Goal: Task Accomplishment & Management: Complete application form

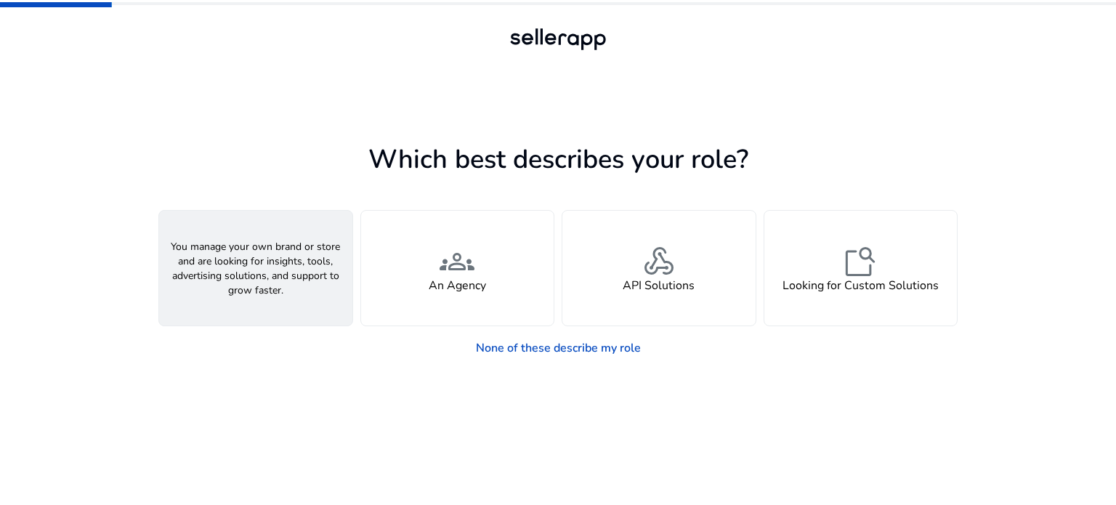
click at [255, 284] on h4 "A Seller" at bounding box center [256, 286] width 44 height 14
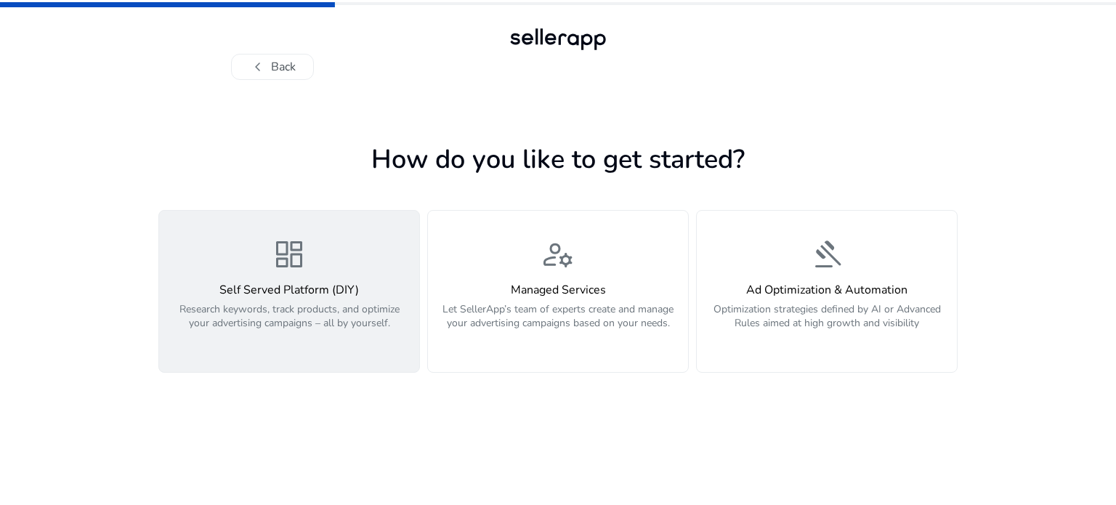
click at [298, 268] on span "dashboard" at bounding box center [289, 254] width 35 height 35
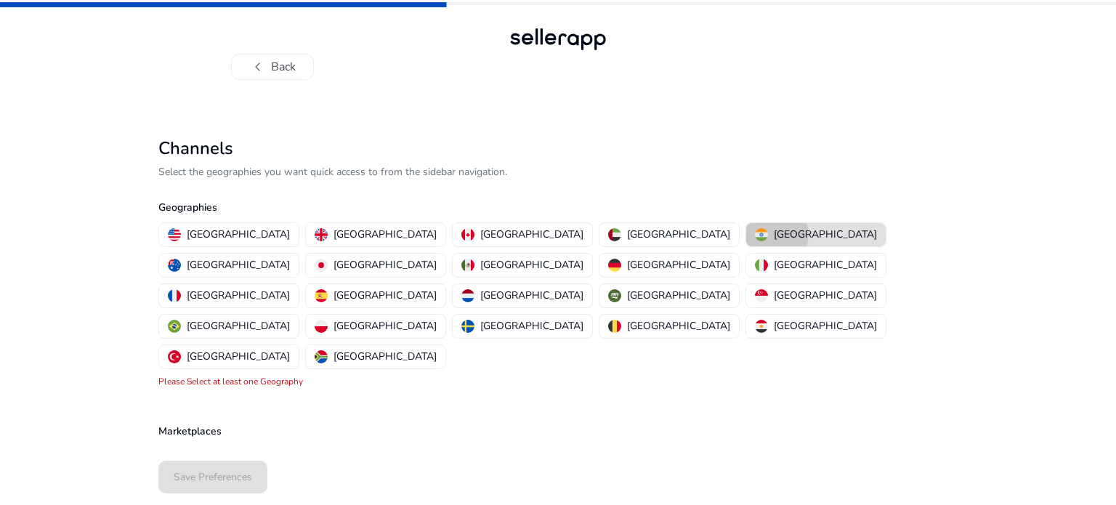
click at [773, 235] on p "[GEOGRAPHIC_DATA]" at bounding box center [824, 234] width 103 height 15
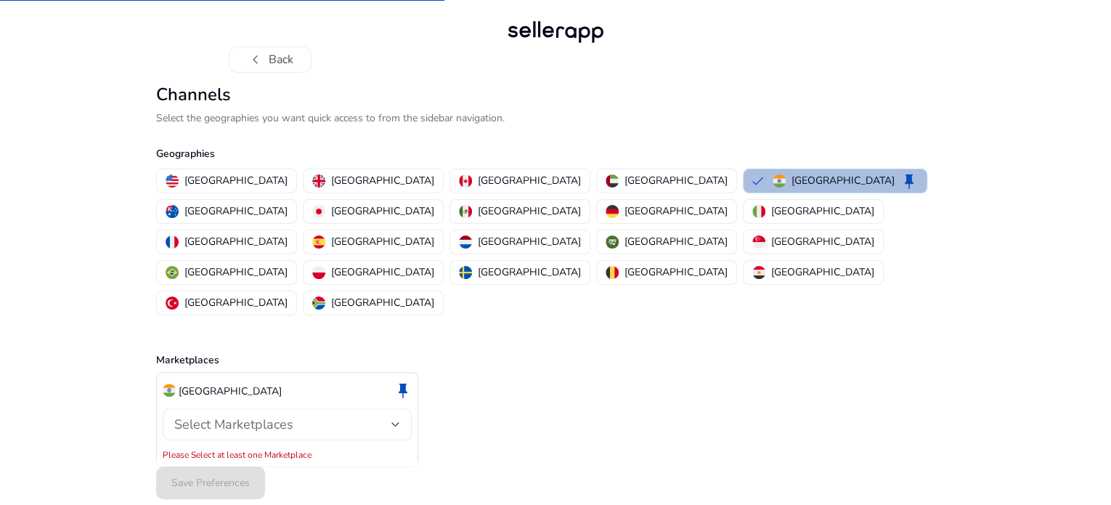
scroll to position [9, 0]
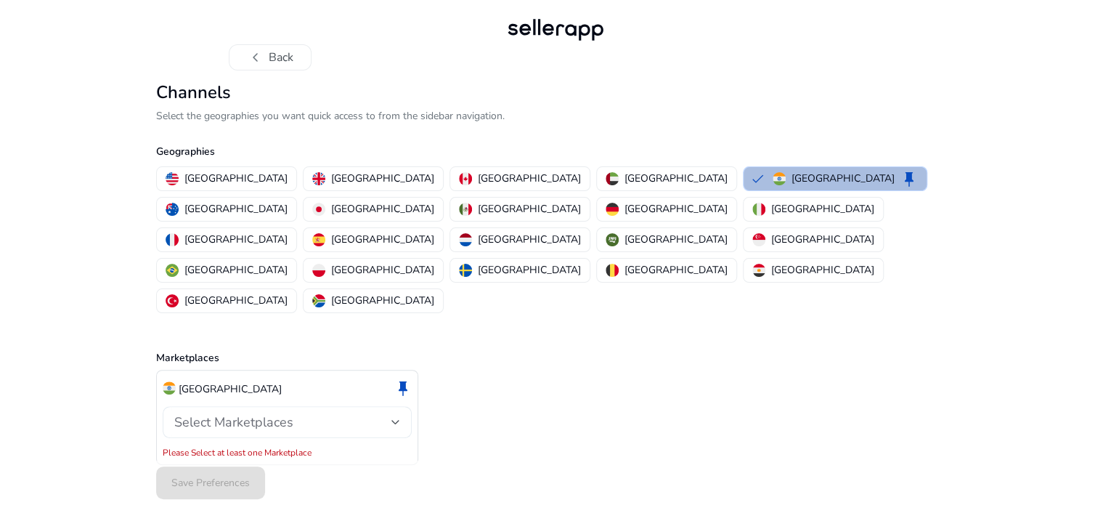
click at [394, 419] on div at bounding box center [395, 422] width 9 height 6
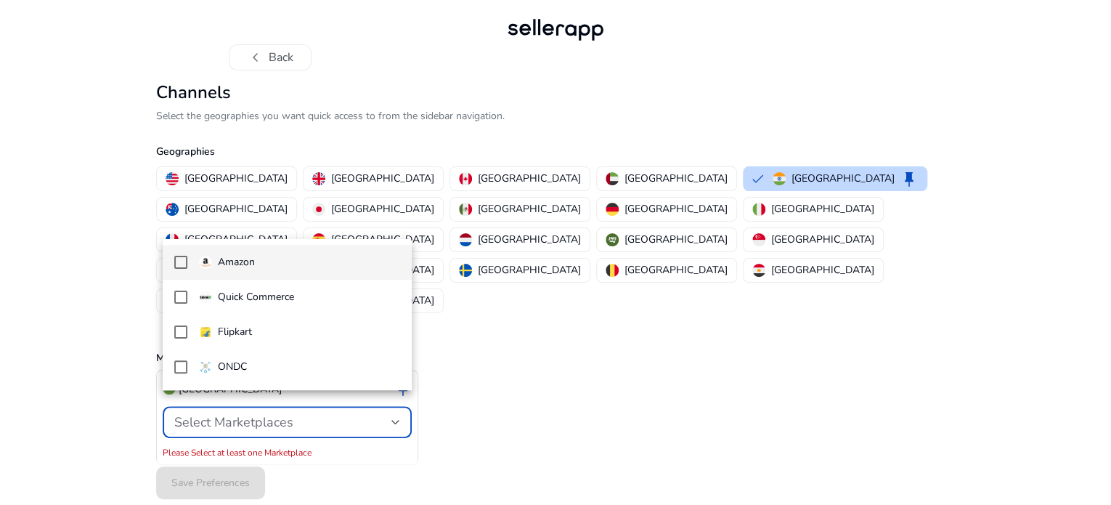
click at [188, 259] on mat-option "Amazon" at bounding box center [288, 262] width 250 height 35
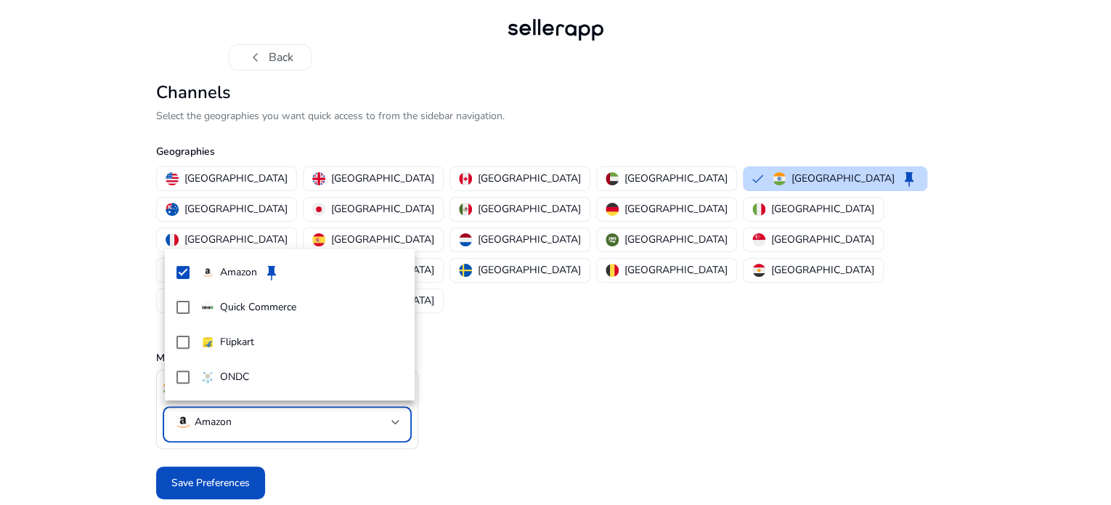
scroll to position [0, 0]
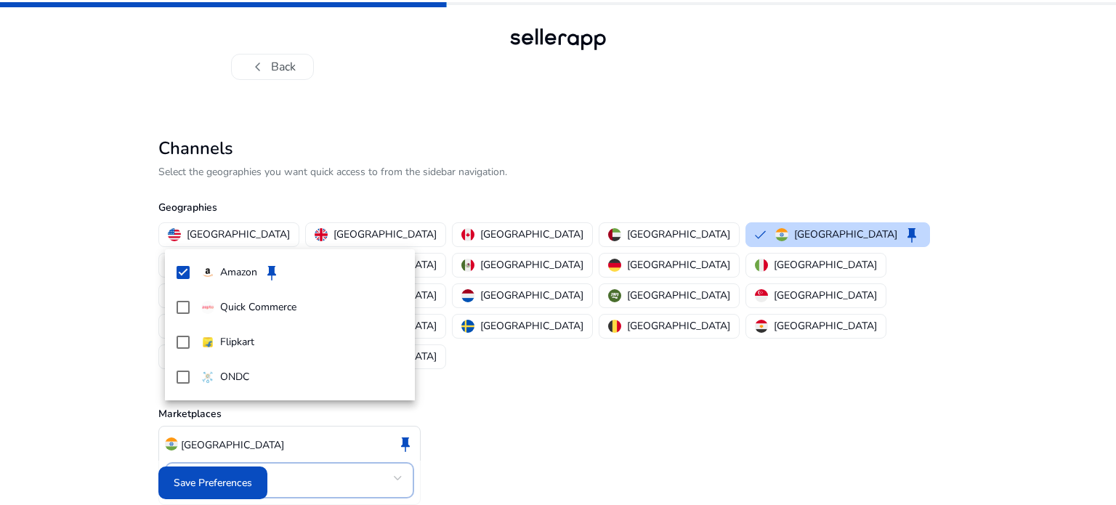
click at [232, 483] on div at bounding box center [558, 252] width 1116 height 505
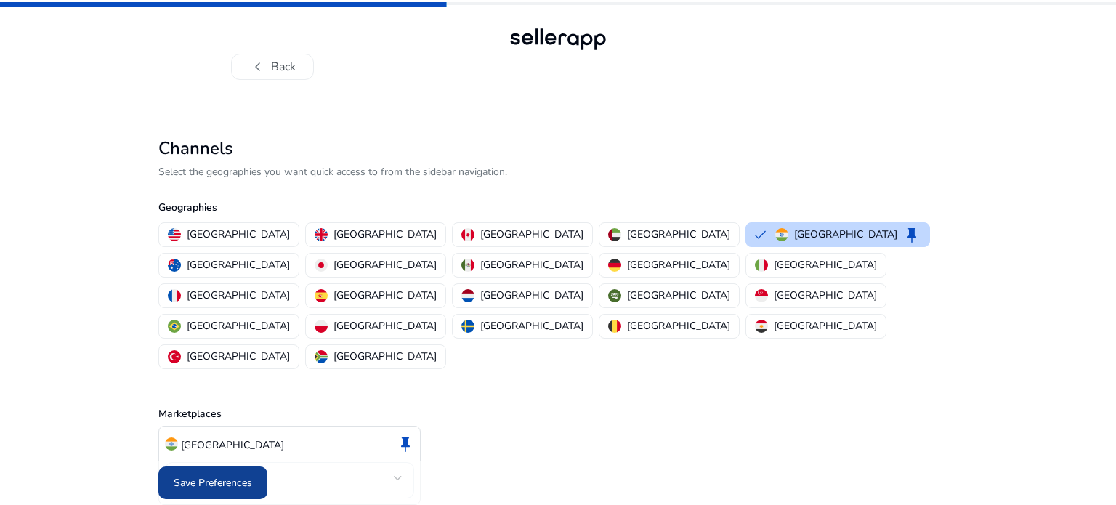
click at [224, 475] on span "Save Preferences" at bounding box center [213, 482] width 78 height 15
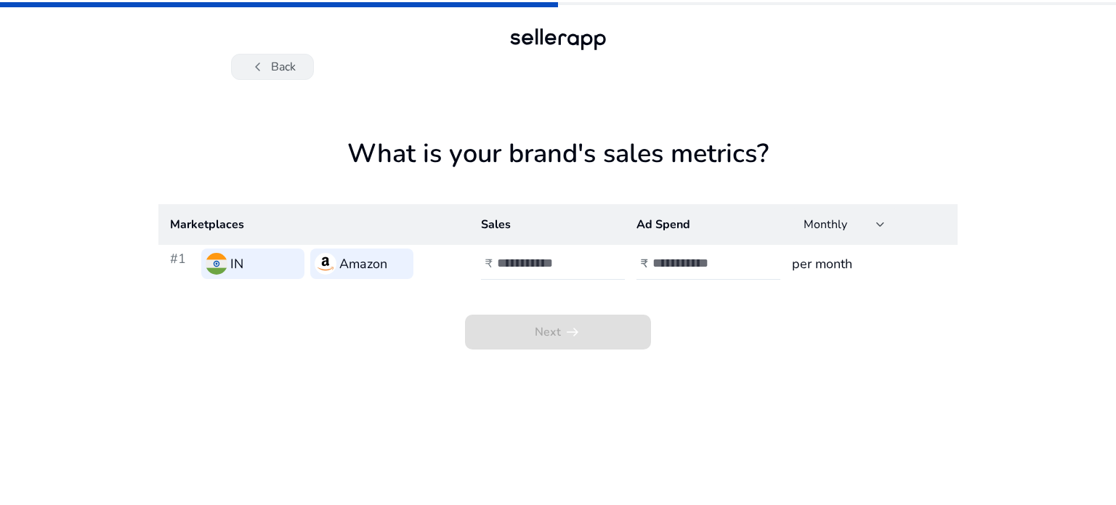
click at [266, 72] on span "chevron_left" at bounding box center [257, 66] width 17 height 17
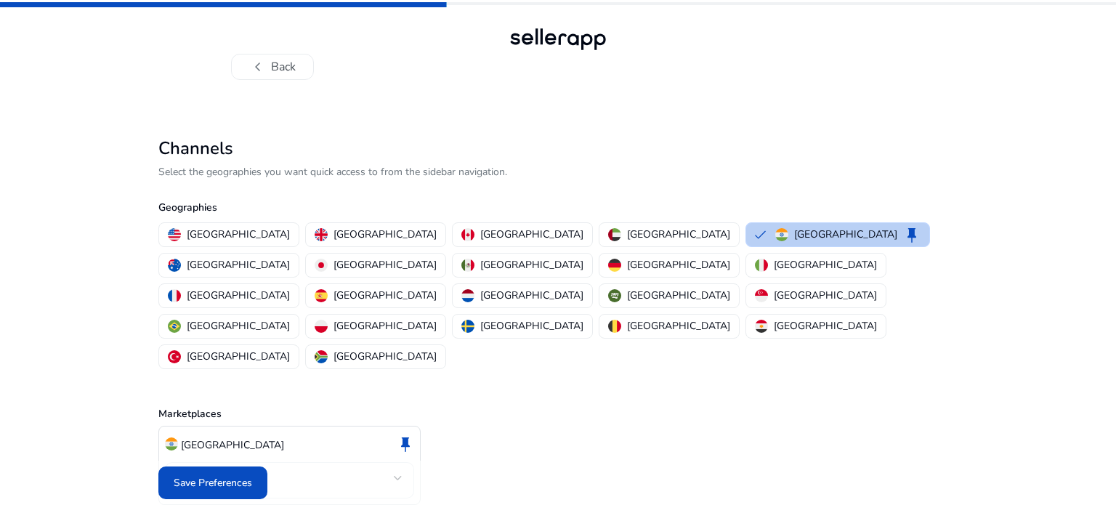
click at [746, 237] on button "India keep" at bounding box center [837, 234] width 183 height 23
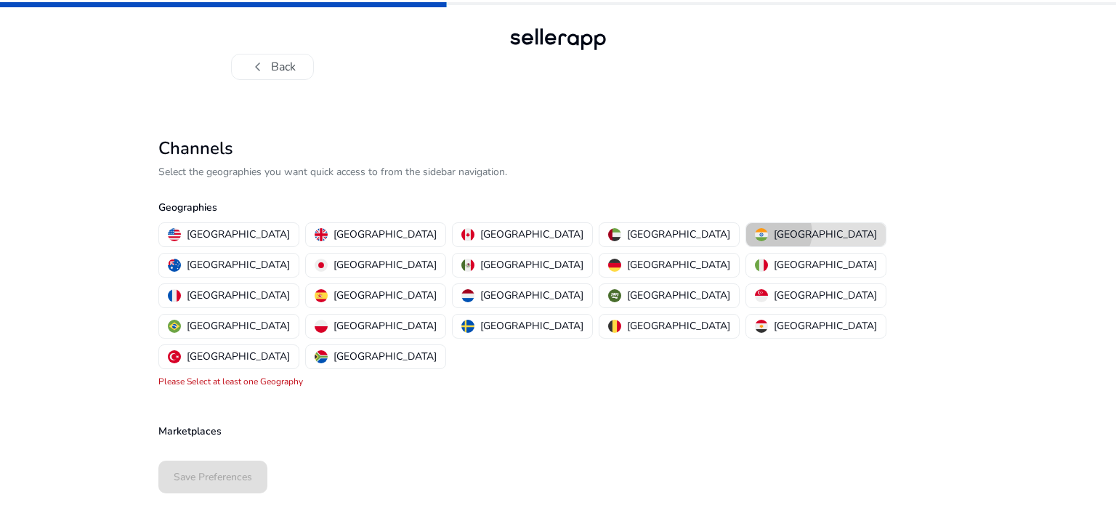
click at [773, 232] on p "[GEOGRAPHIC_DATA]" at bounding box center [824, 234] width 103 height 15
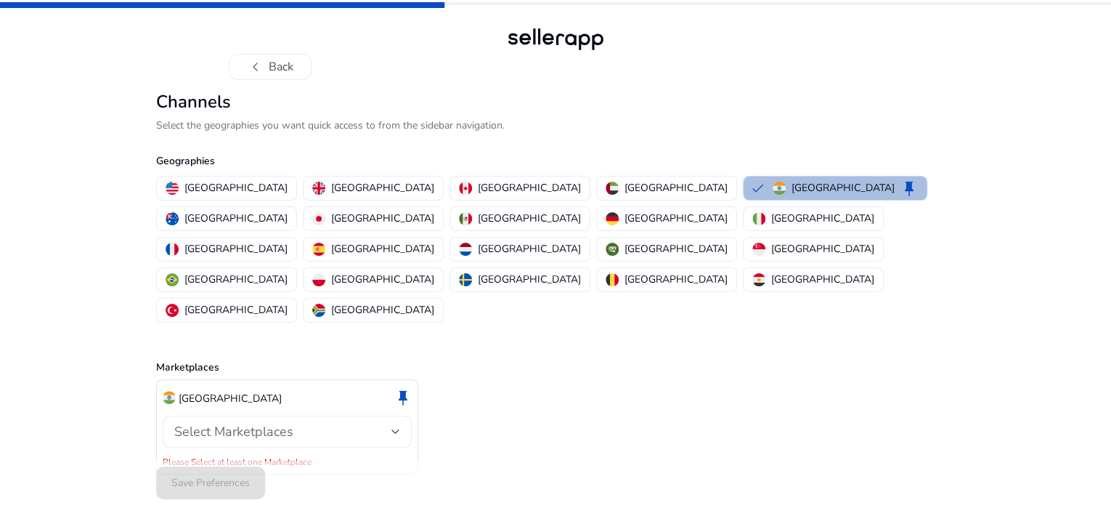
scroll to position [9, 0]
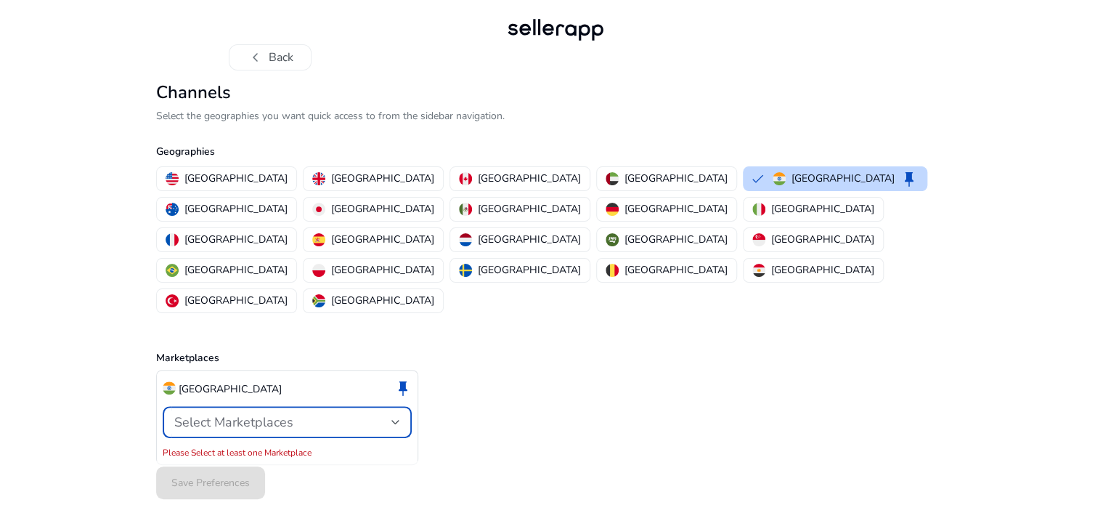
click at [392, 419] on div at bounding box center [395, 422] width 9 height 6
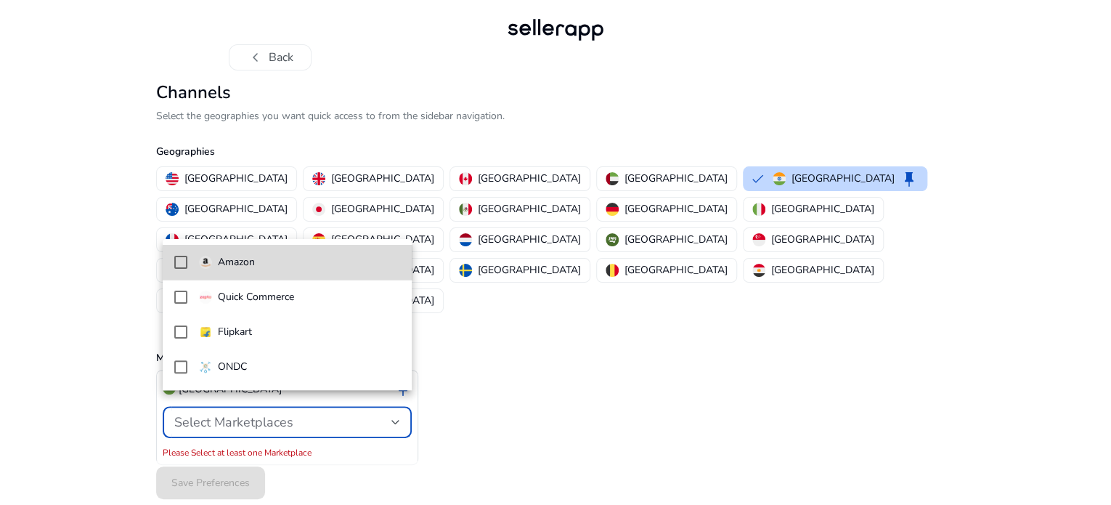
click at [179, 258] on mat-pseudo-checkbox at bounding box center [180, 262] width 13 height 13
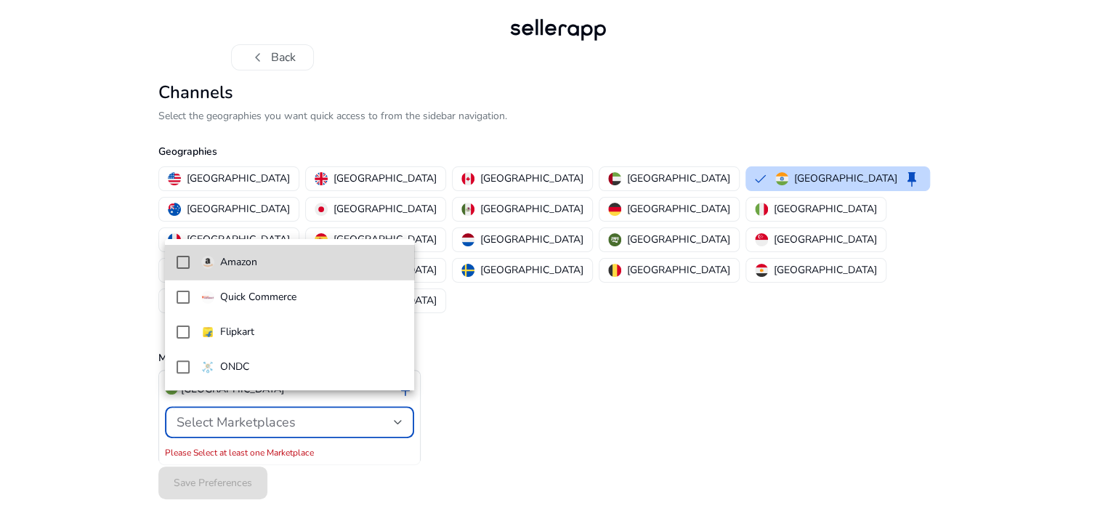
scroll to position [0, 0]
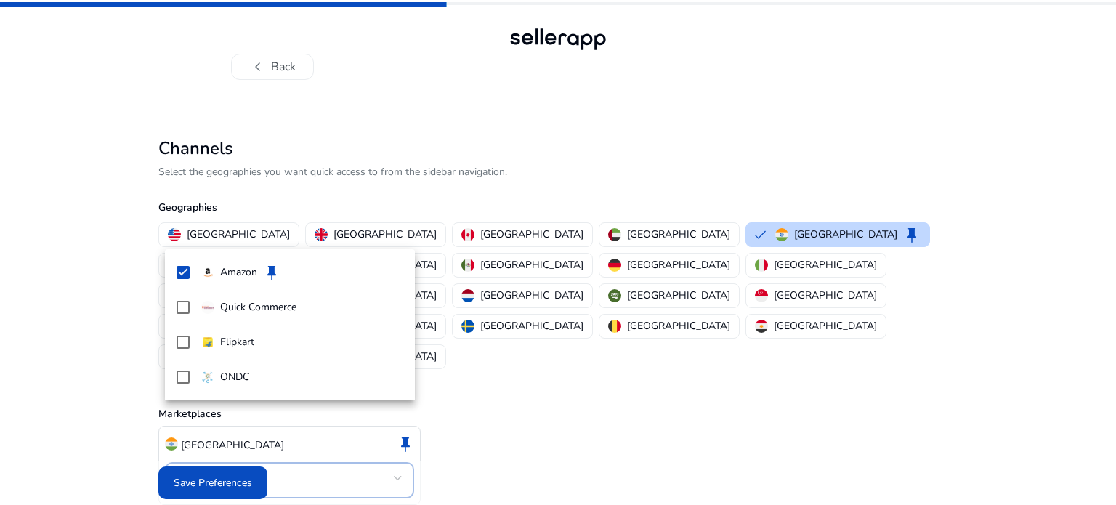
click at [618, 344] on div at bounding box center [558, 252] width 1116 height 505
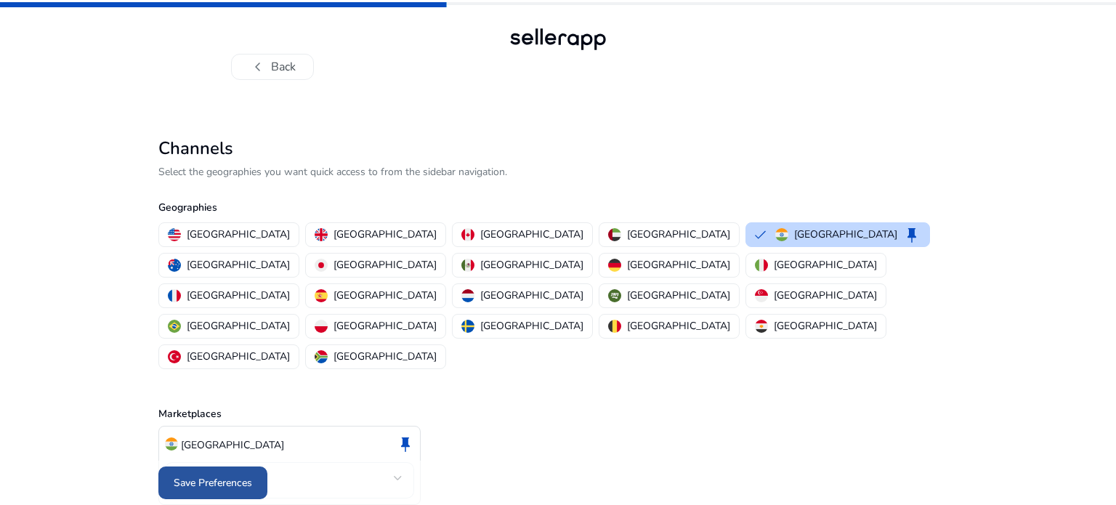
click at [241, 475] on span "Save Preferences" at bounding box center [213, 482] width 78 height 15
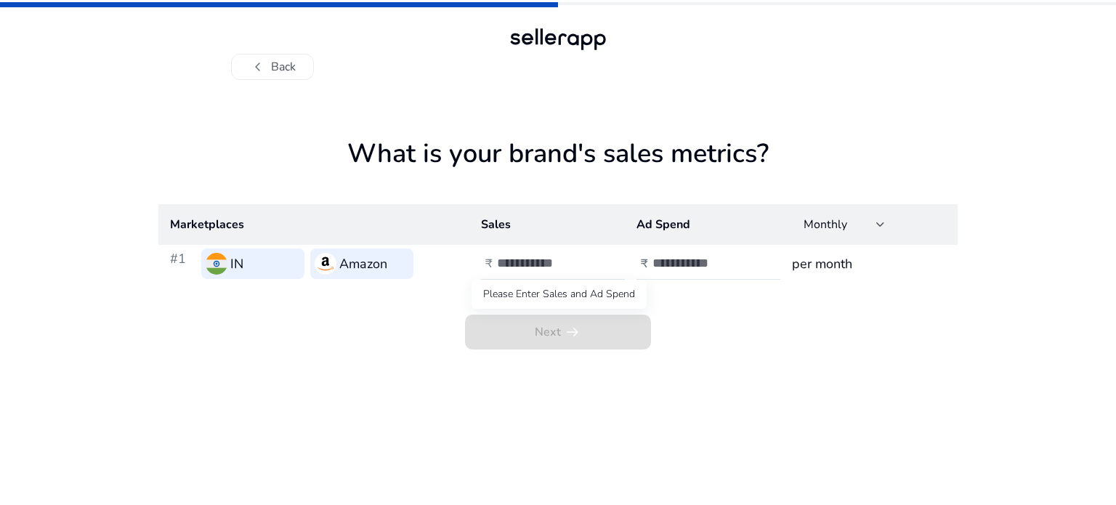
click at [566, 325] on span "Next arrow_right_alt" at bounding box center [558, 331] width 186 height 35
click at [564, 333] on span "Next arrow_right_alt" at bounding box center [558, 331] width 186 height 35
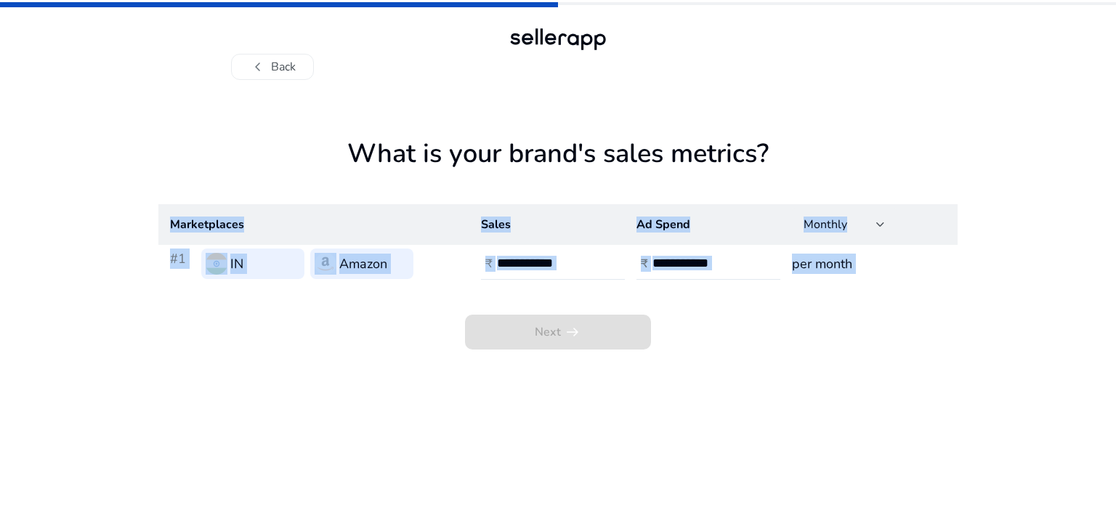
click at [564, 333] on span "Next arrow_right_alt" at bounding box center [558, 331] width 186 height 35
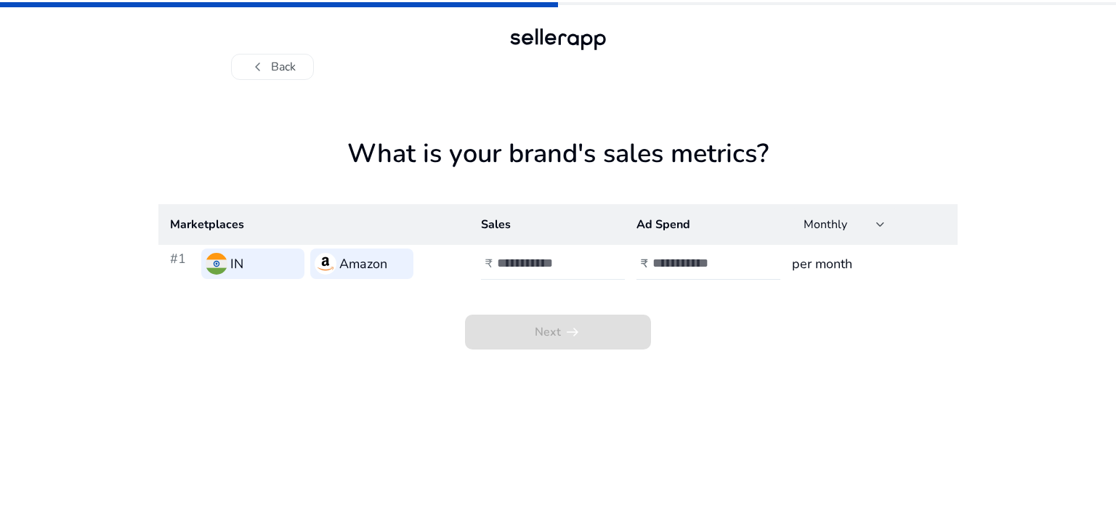
click at [596, 267] on div at bounding box center [562, 264] width 131 height 32
